Goal: Task Accomplishment & Management: Manage account settings

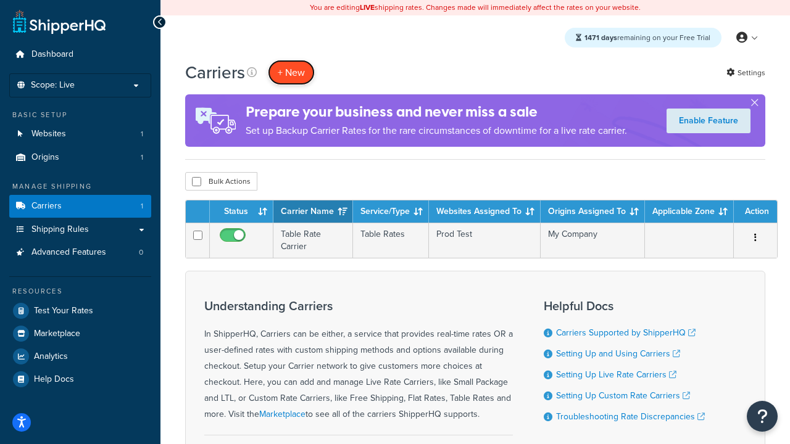
click at [291, 72] on button "+ New" at bounding box center [291, 72] width 47 height 25
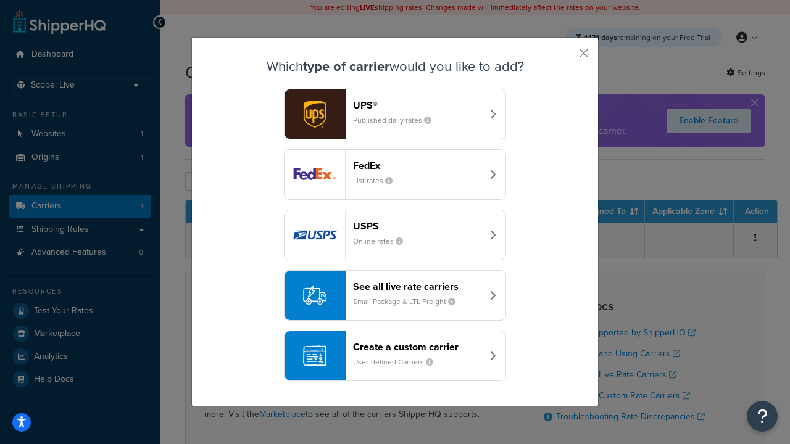
click at [417, 165] on header "FedEx" at bounding box center [417, 166] width 129 height 12
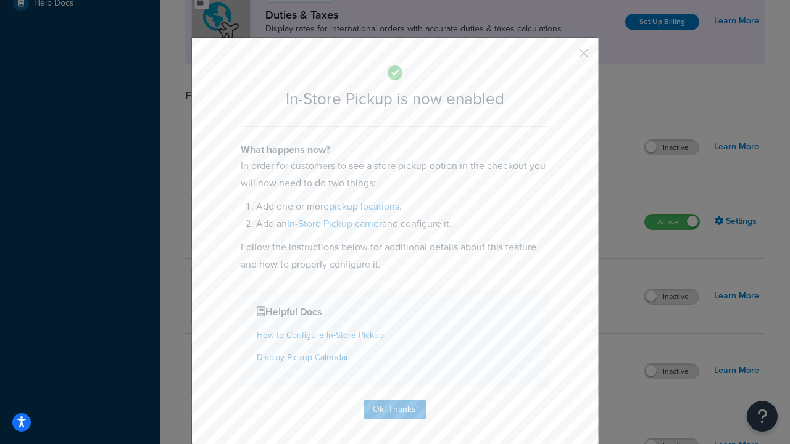
click at [565, 57] on button "button" at bounding box center [565, 57] width 3 height 3
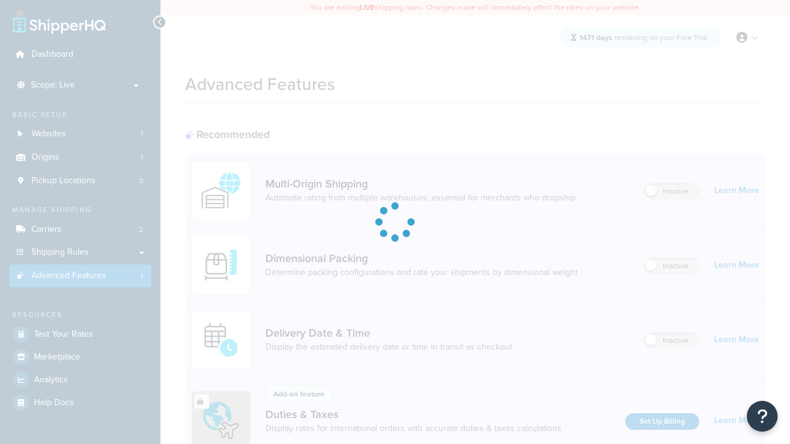
scroll to position [400, 0]
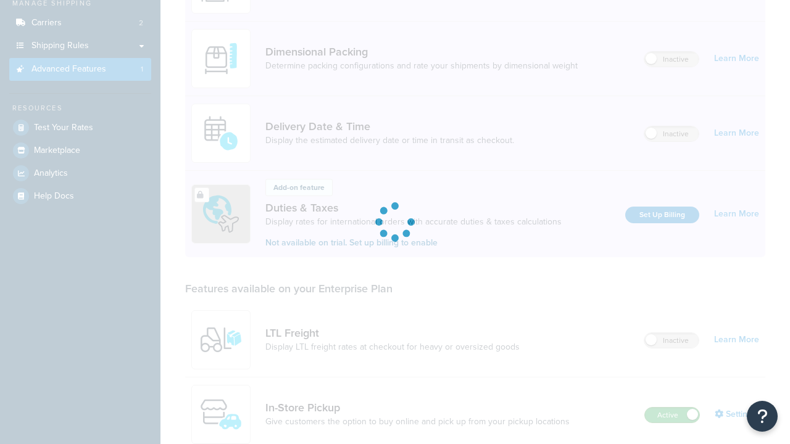
click at [672, 408] on label "Active" at bounding box center [672, 415] width 54 height 15
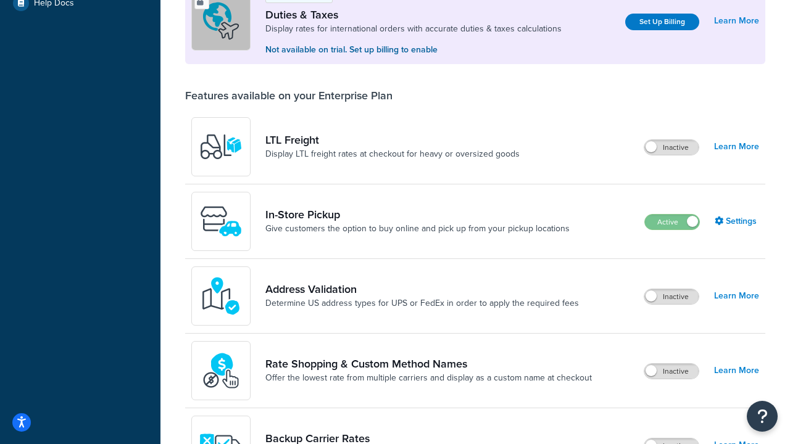
scroll to position [376, 0]
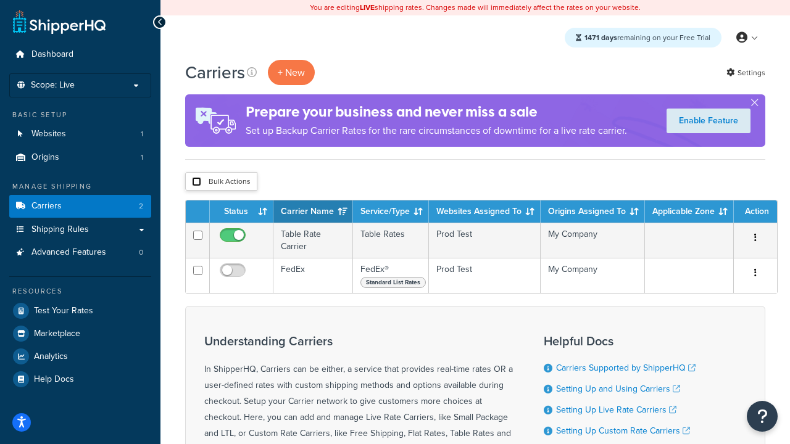
click at [196, 182] on input "checkbox" at bounding box center [196, 181] width 9 height 9
checkbox input "true"
click at [0, 0] on button "Delete" at bounding box center [0, 0] width 0 height 0
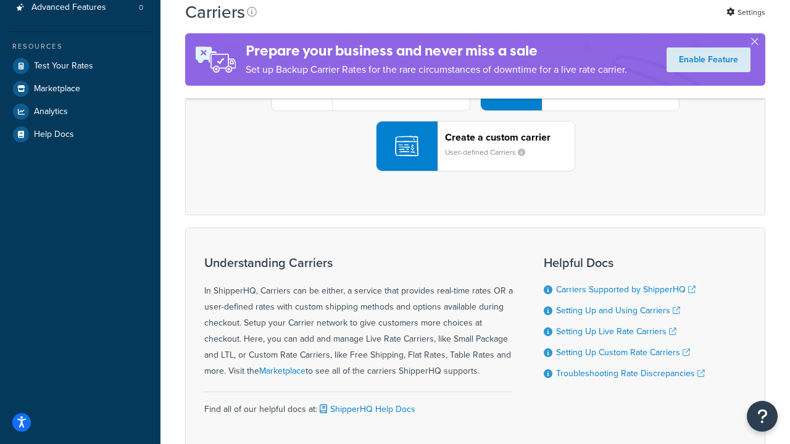
click at [475, 172] on div "UPS® Published daily rates FedEx List rates USPS Online rates See all live rate…" at bounding box center [475, 86] width 554 height 172
click at [475, 161] on div "Create a custom carrier User-defined Carriers" at bounding box center [510, 146] width 130 height 30
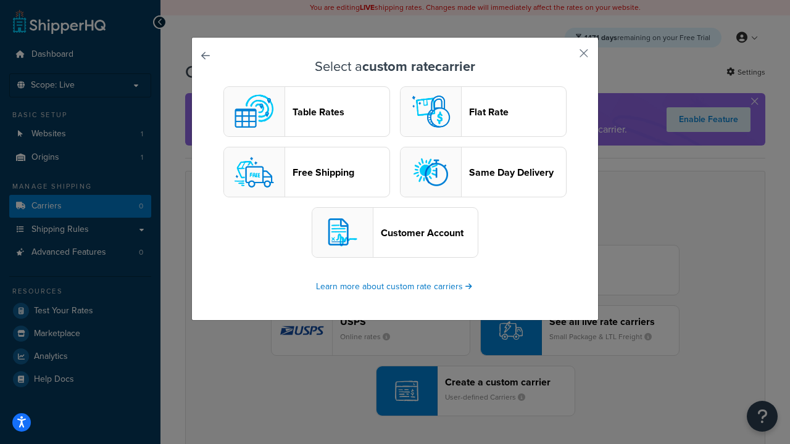
click at [307, 112] on header "Table Rates" at bounding box center [340, 112] width 97 height 12
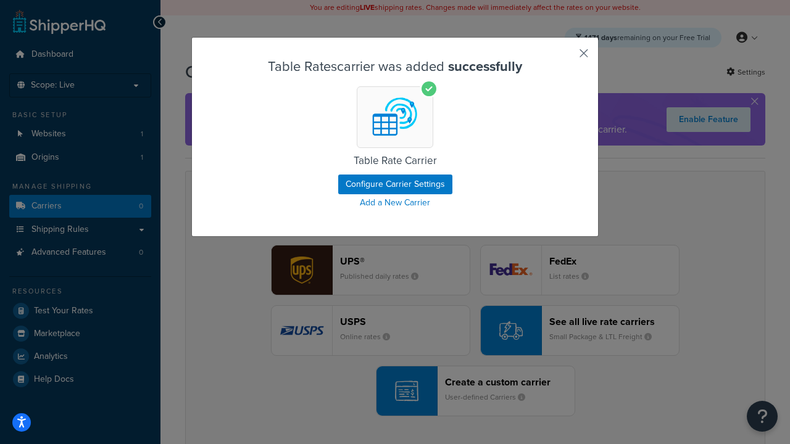
click at [565, 57] on button "button" at bounding box center [565, 57] width 3 height 3
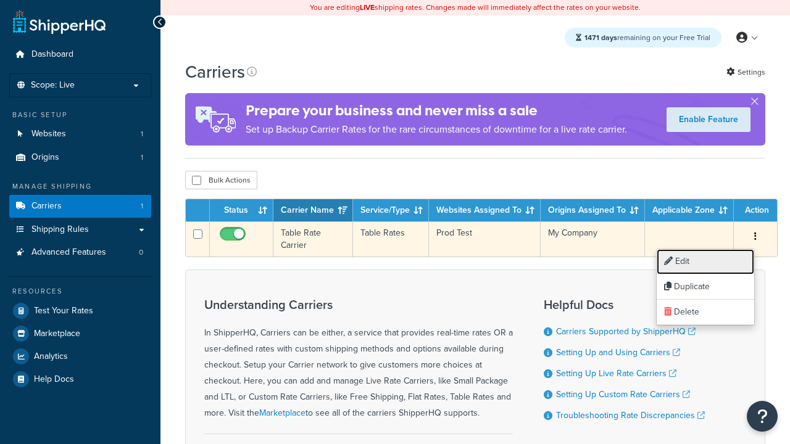
click at [705, 262] on link "Edit" at bounding box center [705, 261] width 97 height 25
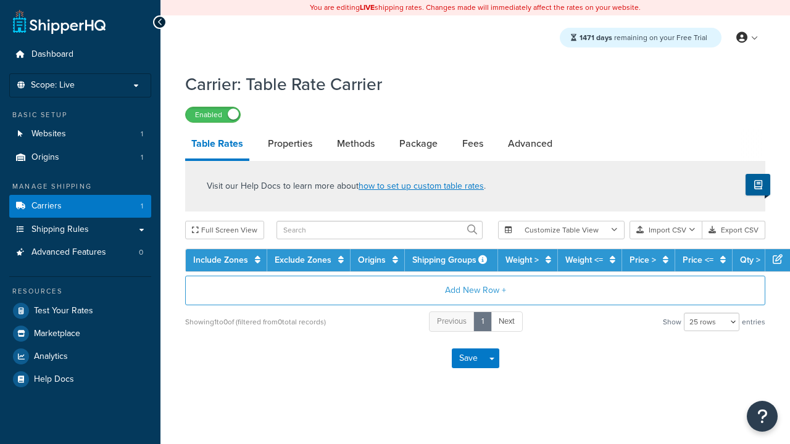
select select "25"
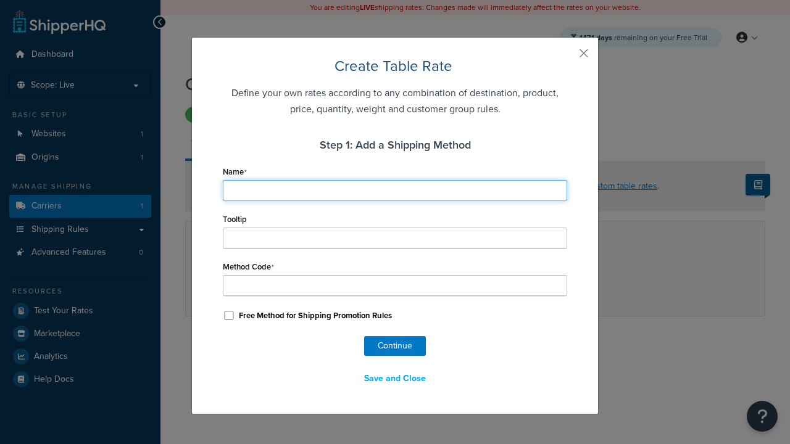
type input "Ground"
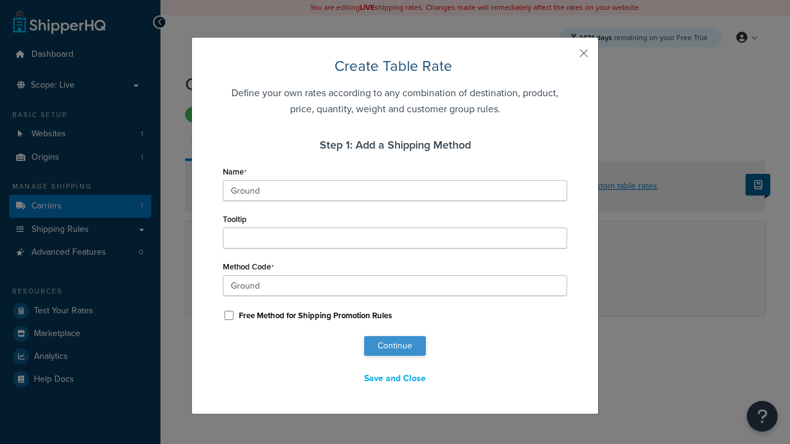
click at [395, 346] on button "Continue" at bounding box center [395, 346] width 62 height 20
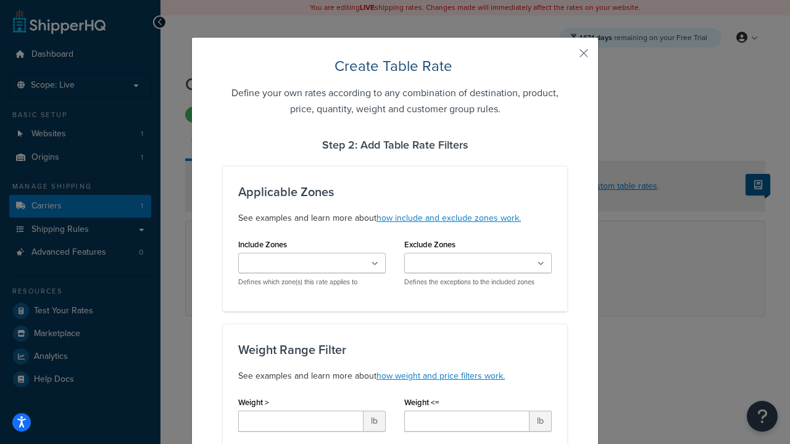
scroll to position [771, 0]
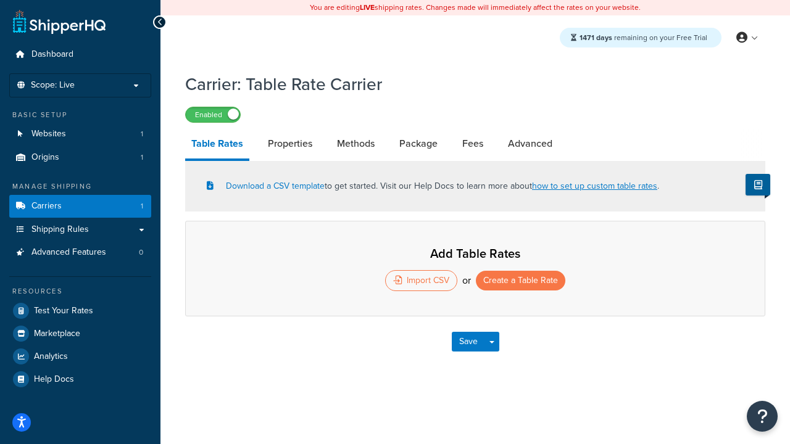
select select "25"
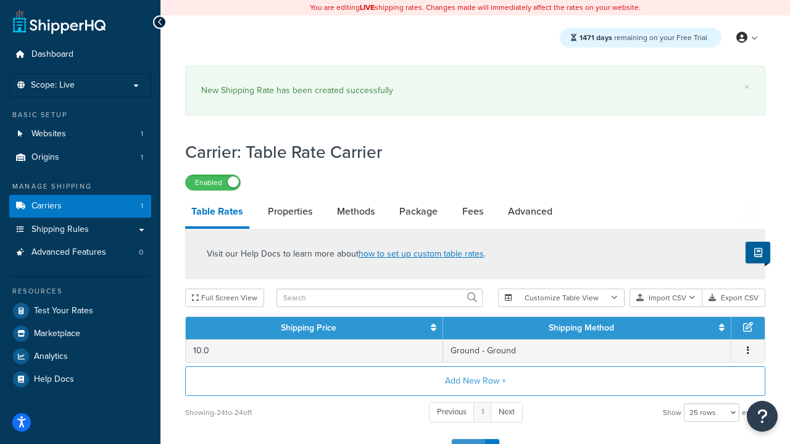
click at [468, 439] on button "Save" at bounding box center [468, 449] width 33 height 20
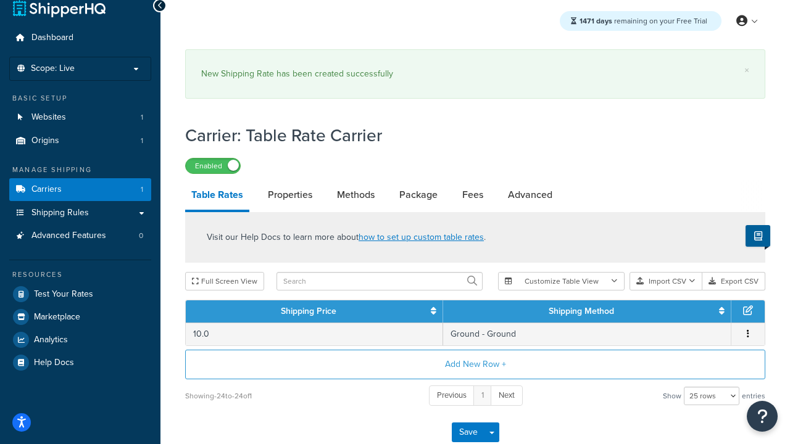
scroll to position [0, 0]
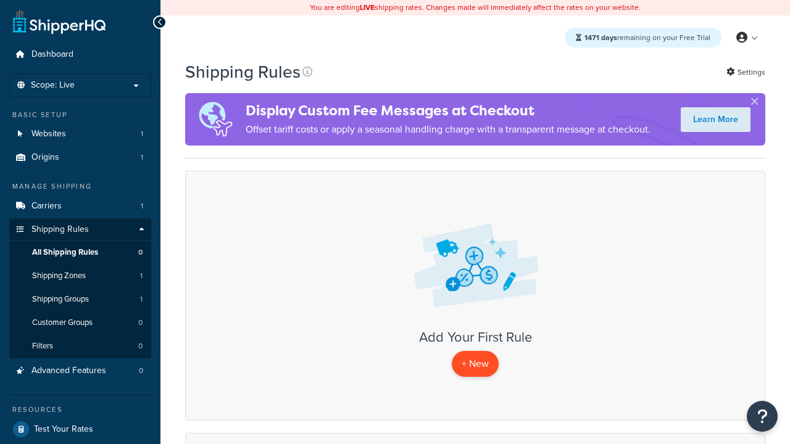
click at [475, 364] on p "+ New" at bounding box center [475, 363] width 47 height 25
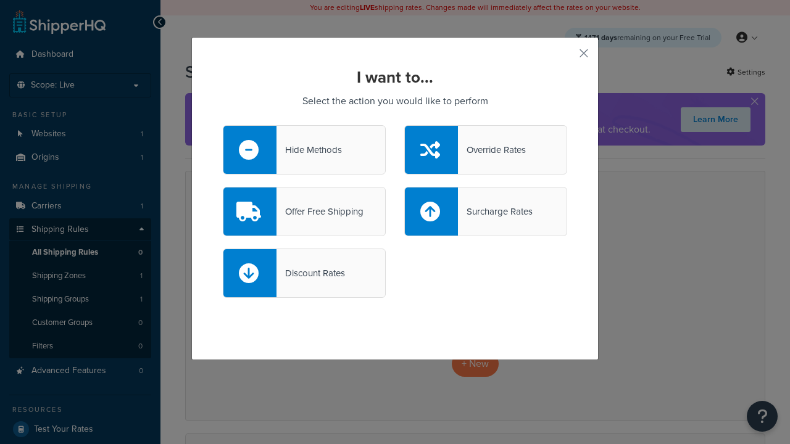
click at [486, 150] on div "Override Rates" at bounding box center [492, 149] width 68 height 17
click at [0, 0] on input "Override Rates" at bounding box center [0, 0] width 0 height 0
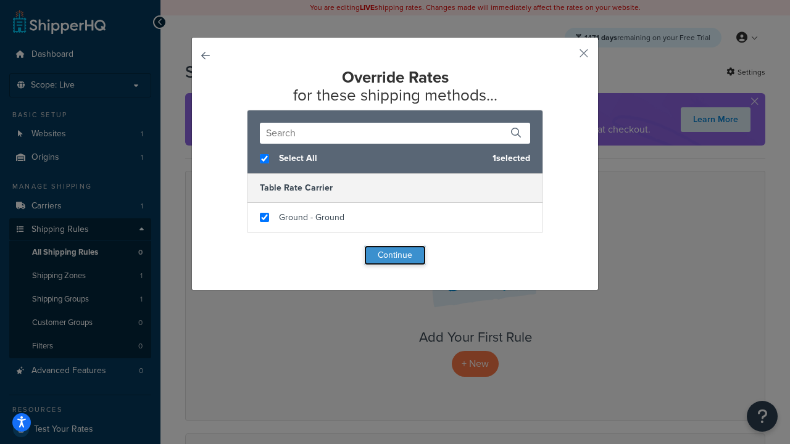
click at [395, 255] on button "Continue" at bounding box center [395, 256] width 62 height 20
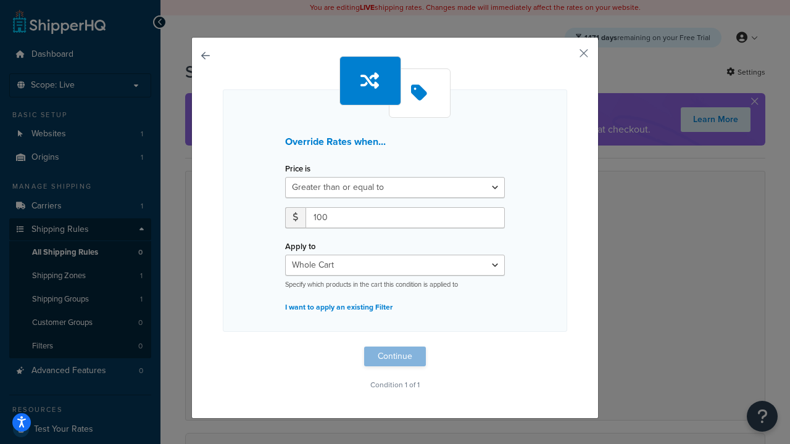
type input "100"
click at [395, 357] on button "Continue" at bounding box center [395, 357] width 62 height 20
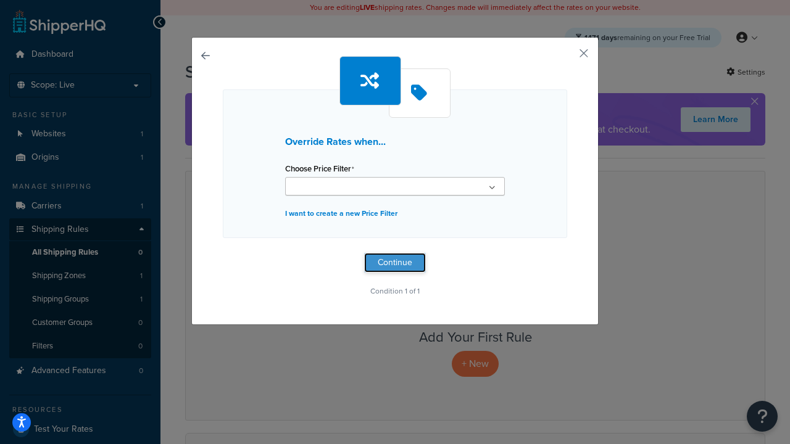
click at [395, 267] on button "Continue" at bounding box center [395, 263] width 62 height 20
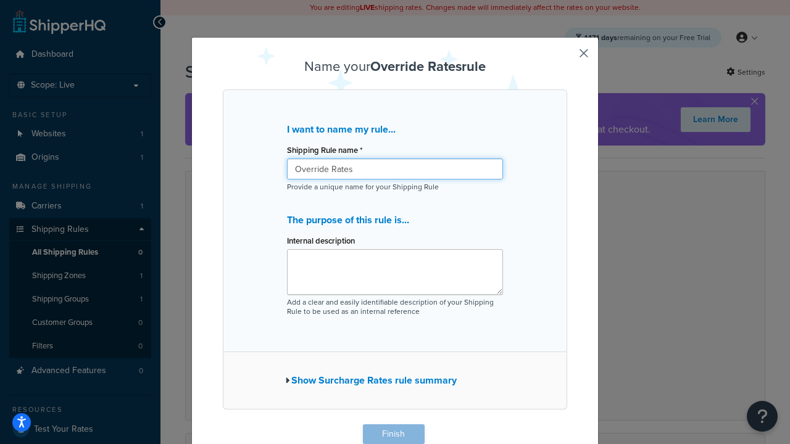
type input "Override Rates"
click at [393, 434] on button "Finish" at bounding box center [394, 435] width 62 height 20
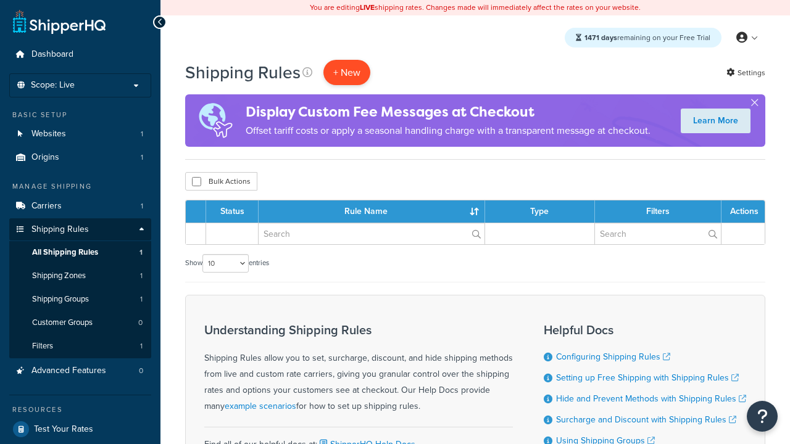
click at [347, 72] on p "+ New" at bounding box center [346, 72] width 47 height 25
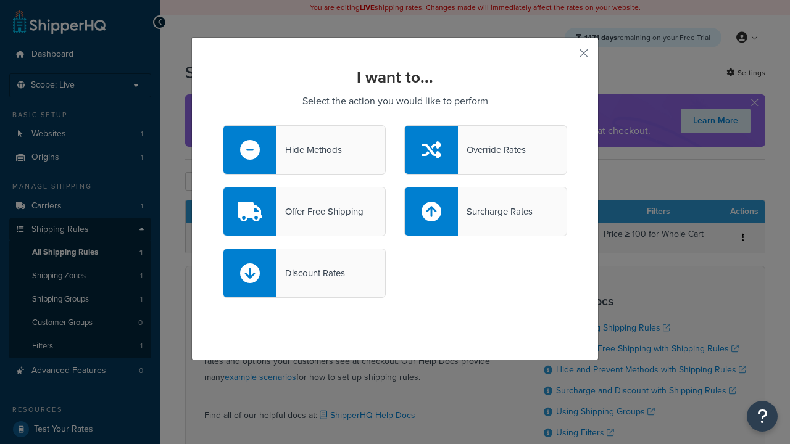
click at [304, 212] on div "Offer Free Shipping" at bounding box center [319, 211] width 87 height 17
click at [0, 0] on input "Offer Free Shipping" at bounding box center [0, 0] width 0 height 0
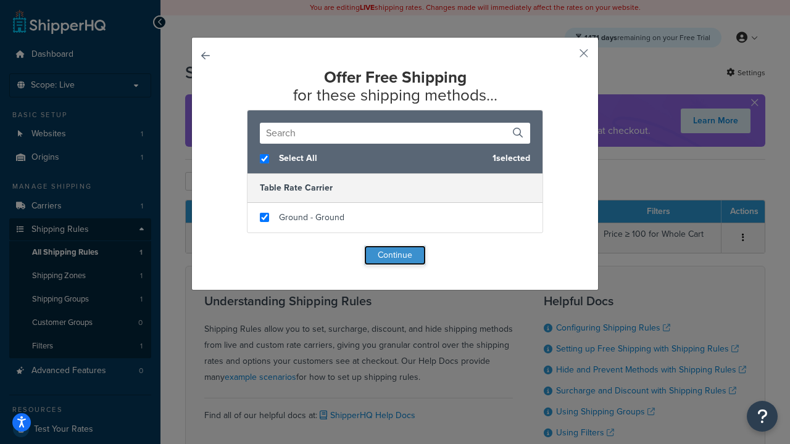
click at [395, 255] on button "Continue" at bounding box center [395, 256] width 62 height 20
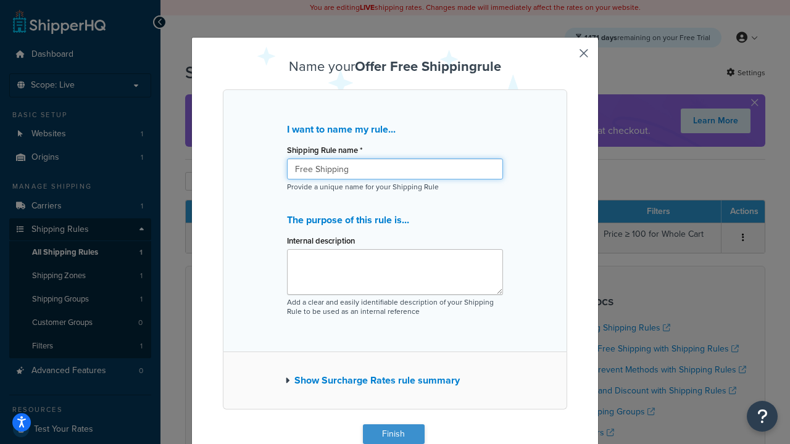
type input "Free Shipping"
click at [393, 434] on button "Finish" at bounding box center [394, 435] width 62 height 20
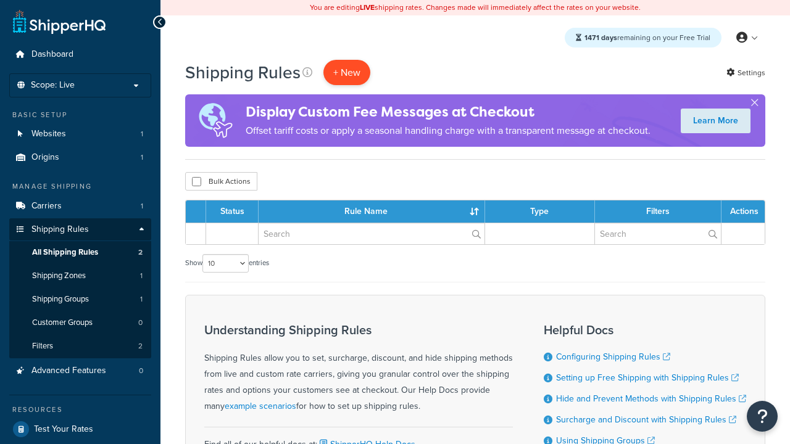
click at [347, 72] on p "+ New" at bounding box center [346, 72] width 47 height 25
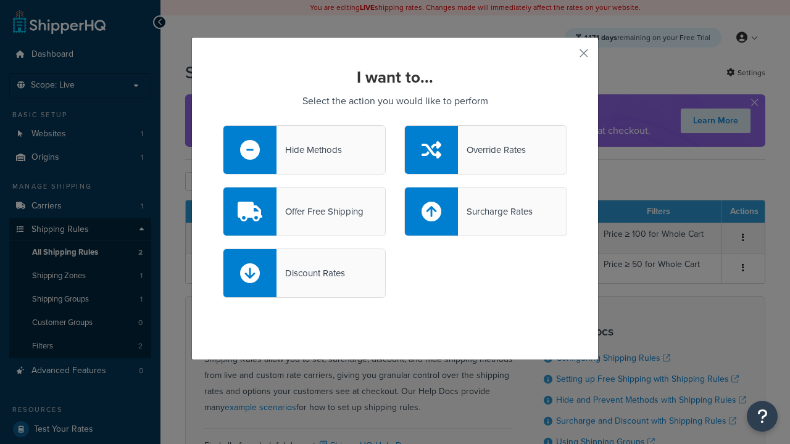
click at [486, 212] on div "Surcharge Rates" at bounding box center [495, 211] width 75 height 17
click at [0, 0] on input "Surcharge Rates" at bounding box center [0, 0] width 0 height 0
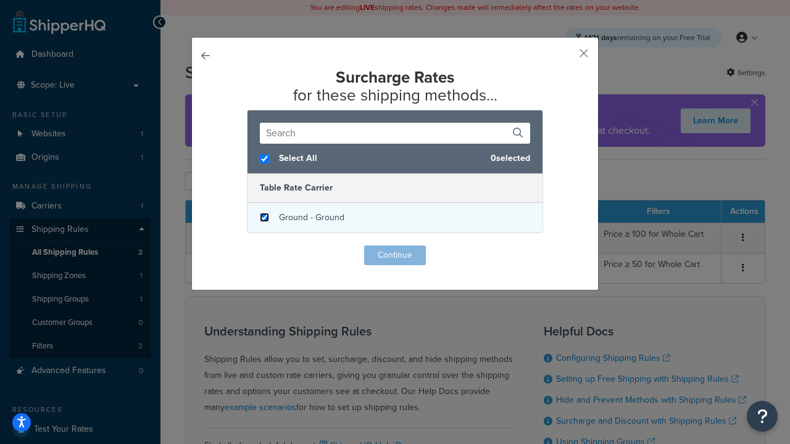
click at [264, 218] on input "checkbox" at bounding box center [264, 217] width 9 height 9
checkbox input "true"
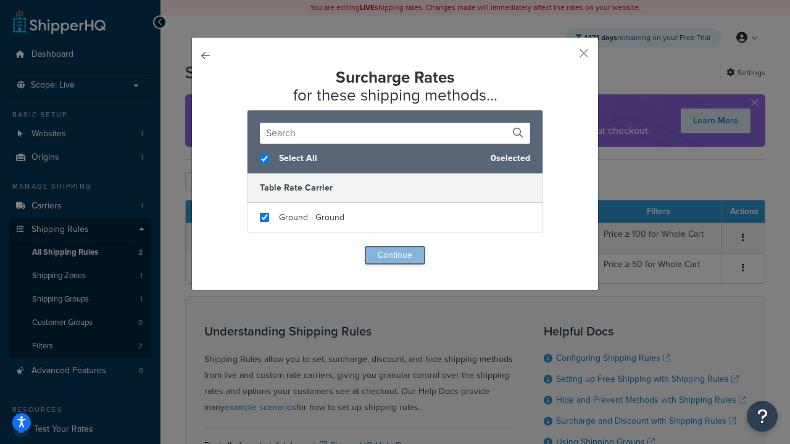
click at [395, 255] on button "Continue" at bounding box center [395, 256] width 62 height 20
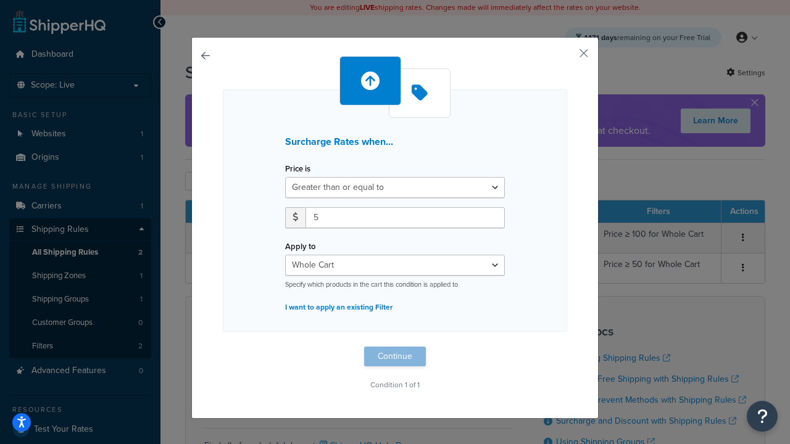
type input "5"
click at [395, 357] on button "Continue" at bounding box center [395, 357] width 62 height 20
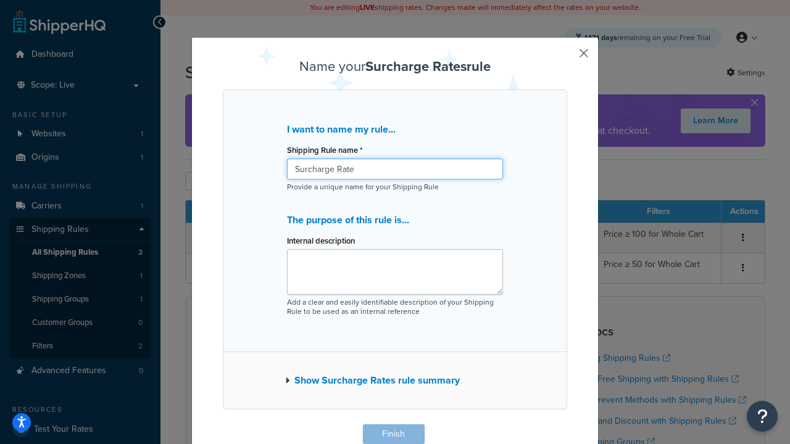
type input "Surcharge Rate"
click at [393, 434] on button "Finish" at bounding box center [394, 435] width 62 height 20
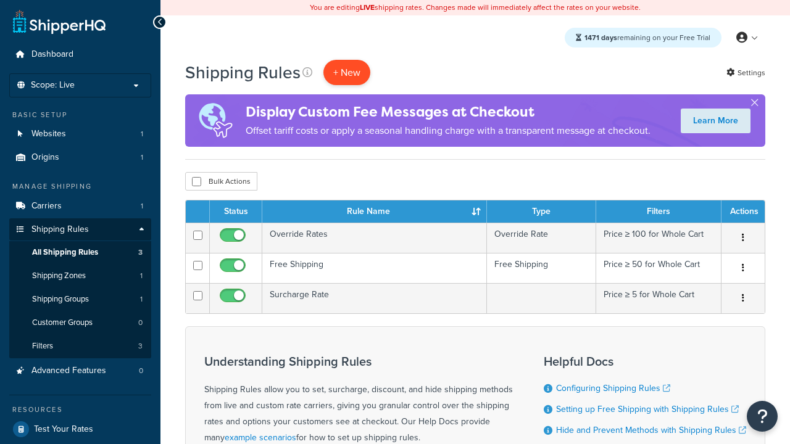
click at [347, 72] on p "+ New" at bounding box center [346, 72] width 47 height 25
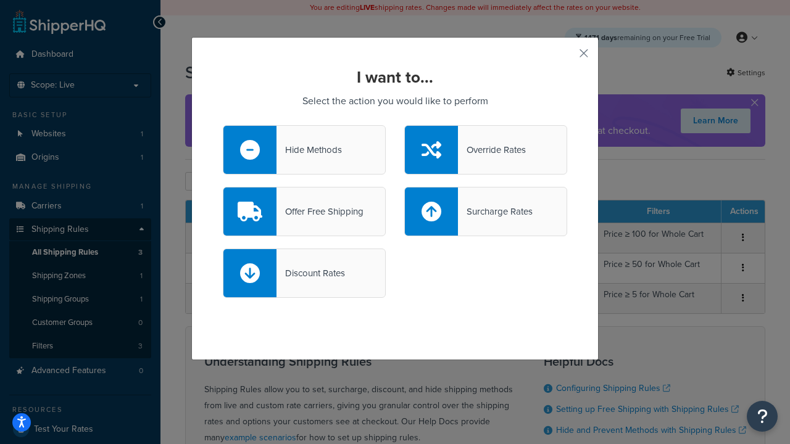
click at [304, 273] on div "Discount Rates" at bounding box center [310, 273] width 68 height 17
click at [0, 0] on input "Discount Rates" at bounding box center [0, 0] width 0 height 0
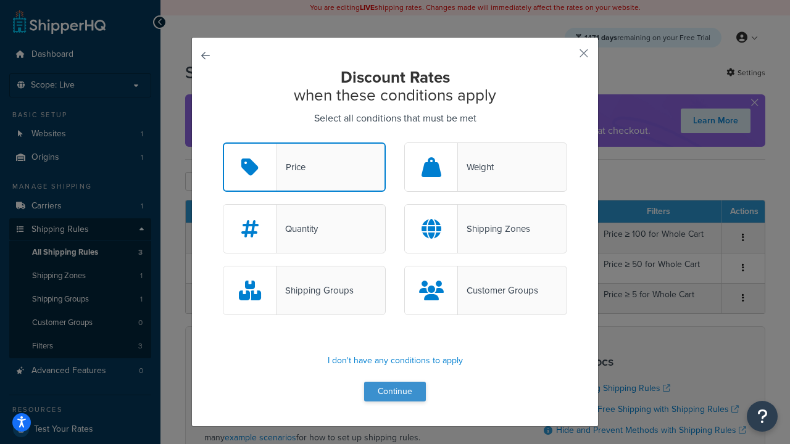
click at [395, 392] on button "Continue" at bounding box center [395, 392] width 62 height 20
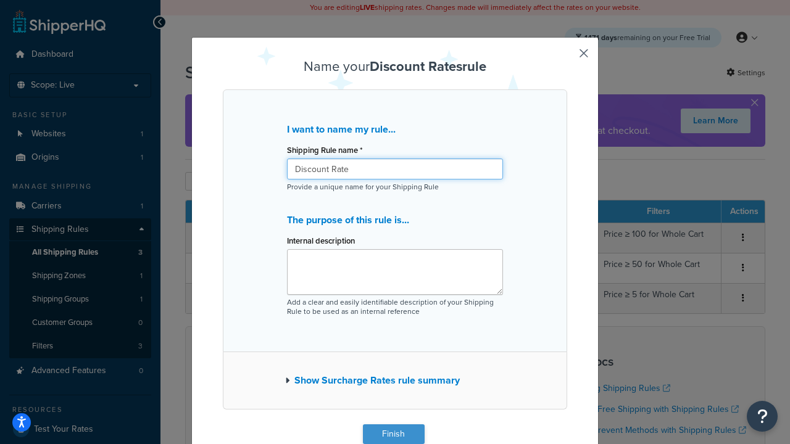
type input "Discount Rate"
click at [393, 434] on button "Finish" at bounding box center [394, 435] width 62 height 20
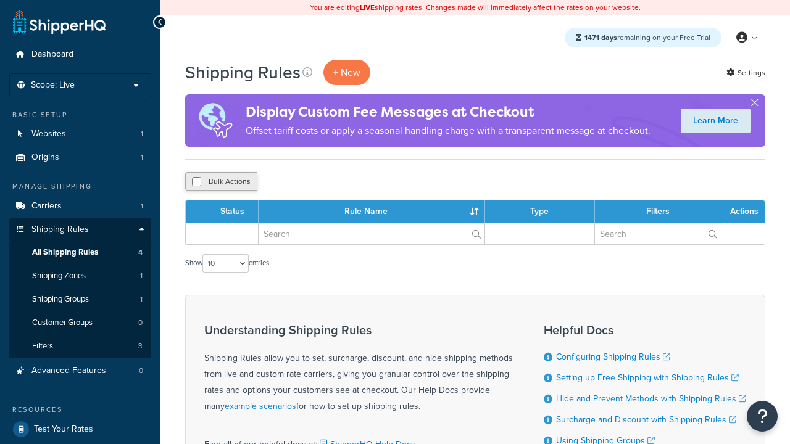
click at [221, 182] on button "Bulk Actions" at bounding box center [221, 181] width 72 height 19
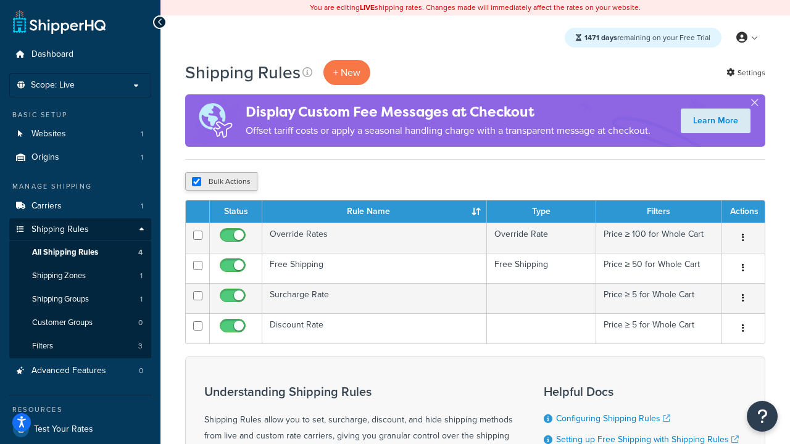
click at [221, 182] on button "Bulk Actions" at bounding box center [221, 181] width 72 height 19
checkbox input "true"
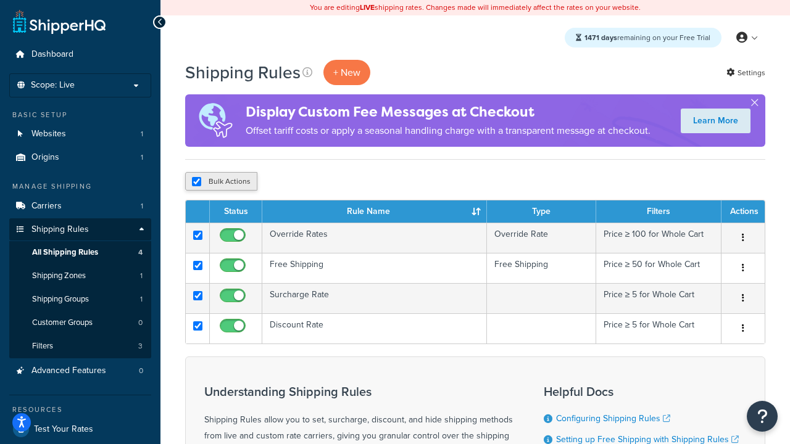
checkbox input "true"
click at [0, 0] on button "Delete" at bounding box center [0, 0] width 0 height 0
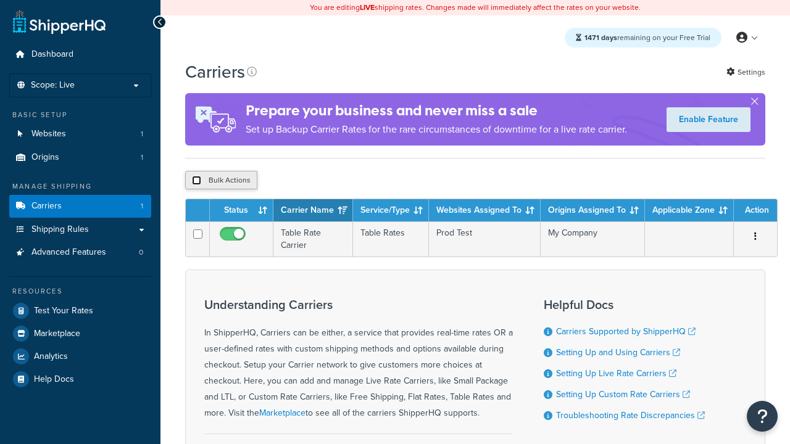
click at [196, 182] on input "checkbox" at bounding box center [196, 180] width 9 height 9
checkbox input "true"
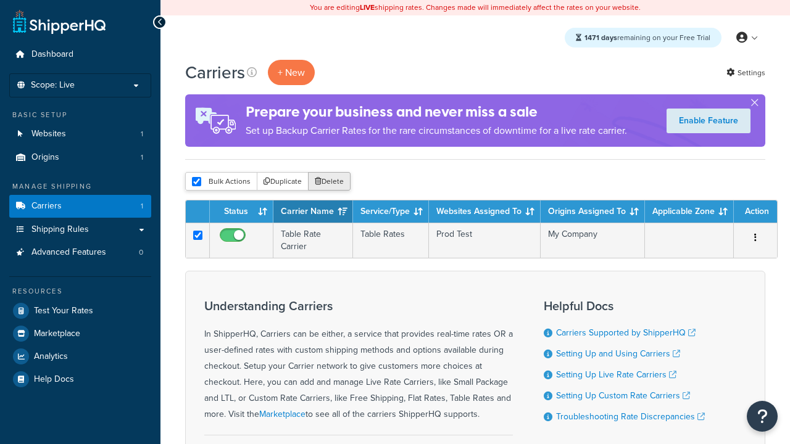
click at [332, 182] on button "Delete" at bounding box center [329, 181] width 43 height 19
